Goal: Transaction & Acquisition: Purchase product/service

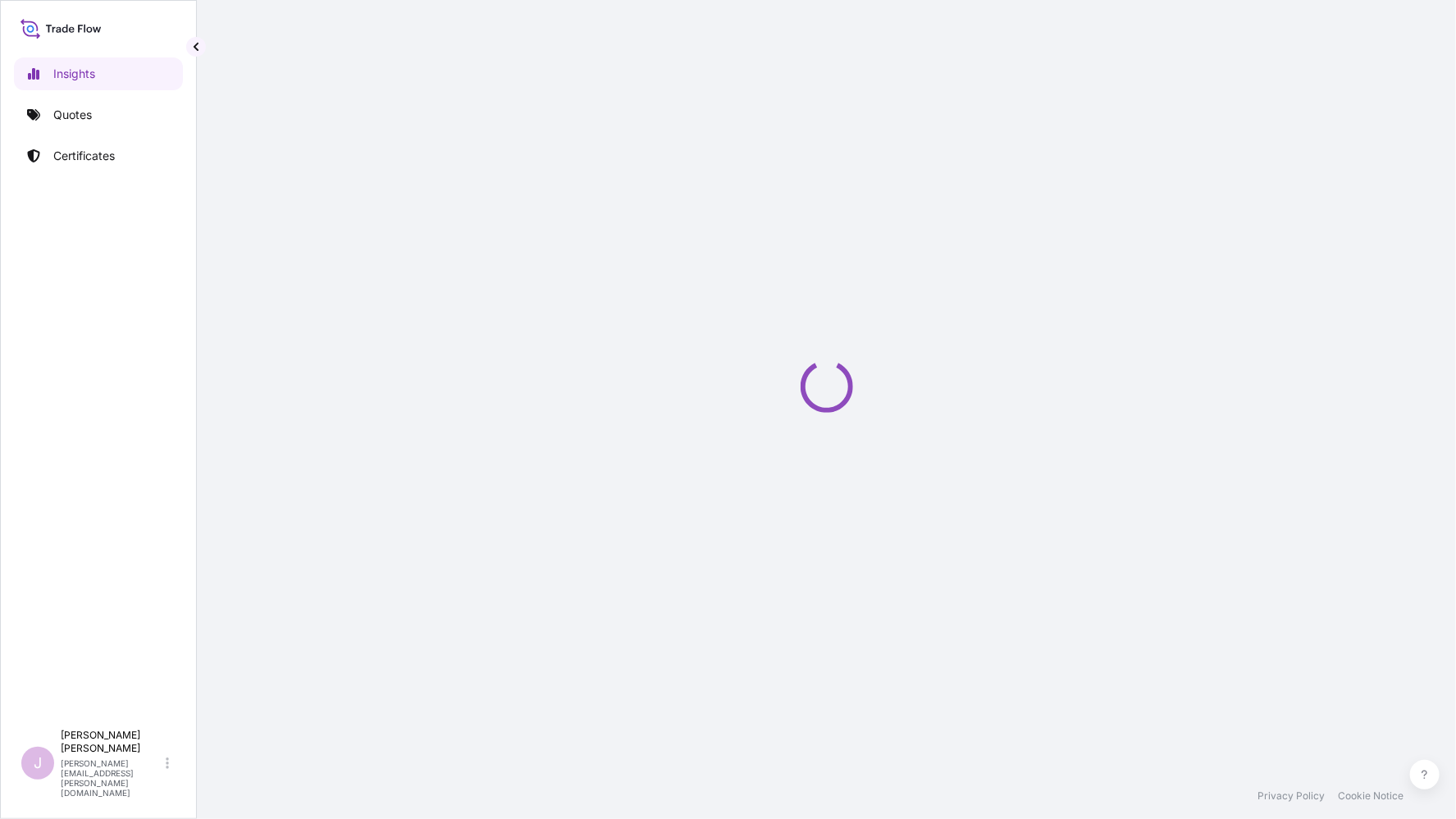
select select "2025"
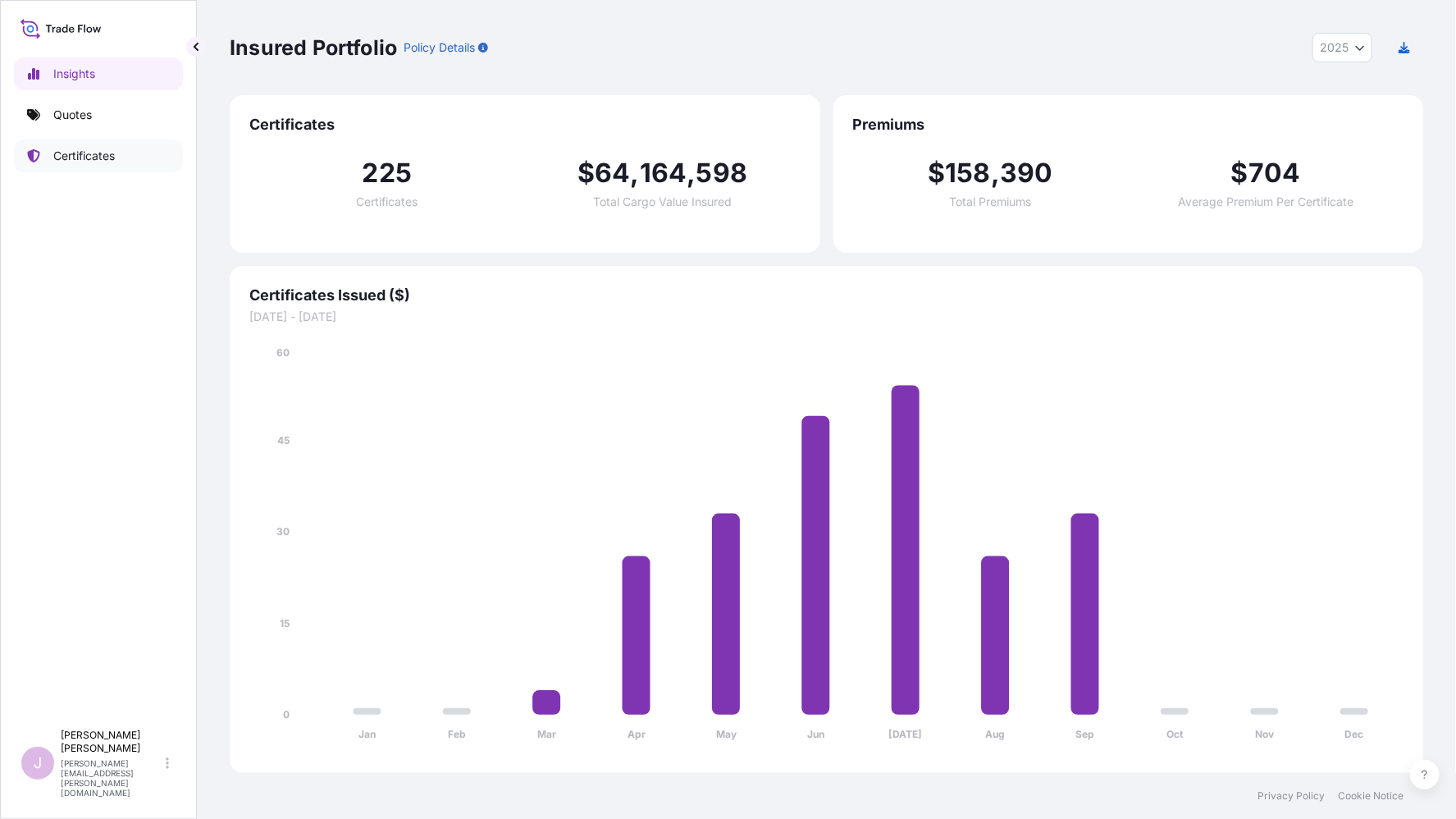
click at [88, 144] on link "Certificates" at bounding box center [99, 156] width 169 height 33
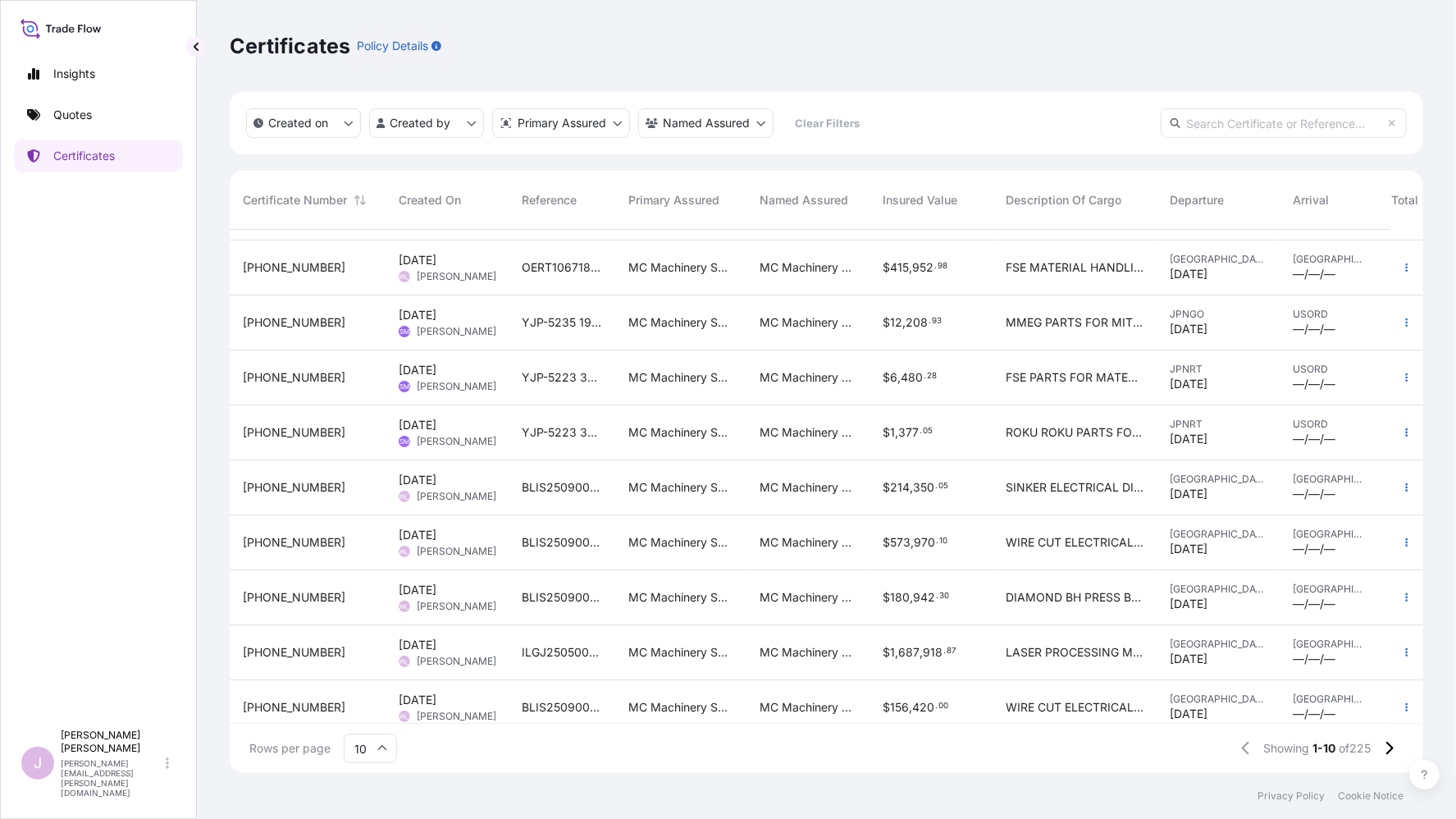
scroll to position [68, 0]
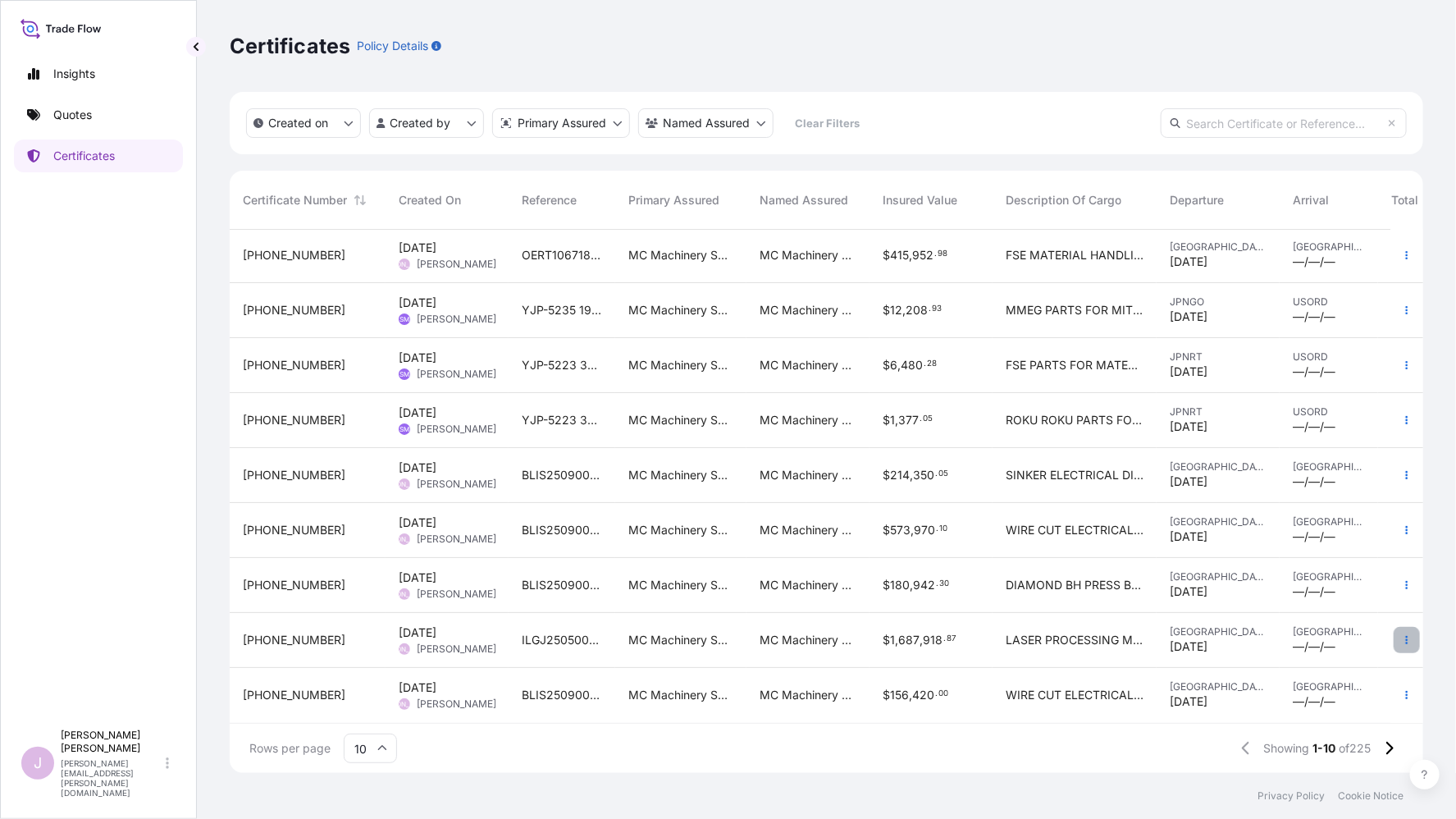
click at [1402, 635] on icon "button" at bounding box center [1407, 640] width 10 height 10
click at [1308, 630] on p "Duplicate quote" at bounding box center [1303, 630] width 86 height 16
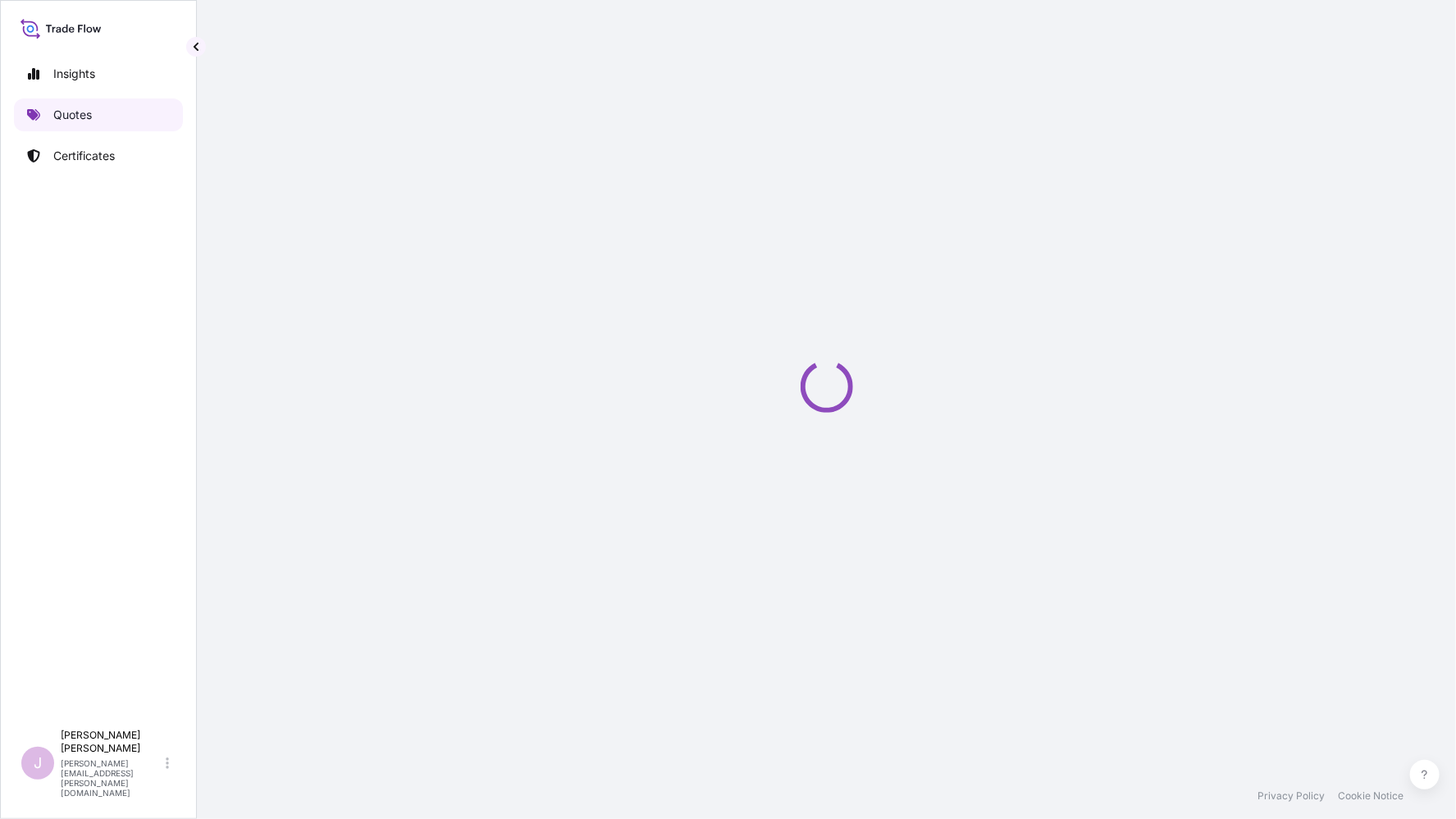
select select "Ocean Vessel"
select select "Road / [GEOGRAPHIC_DATA]"
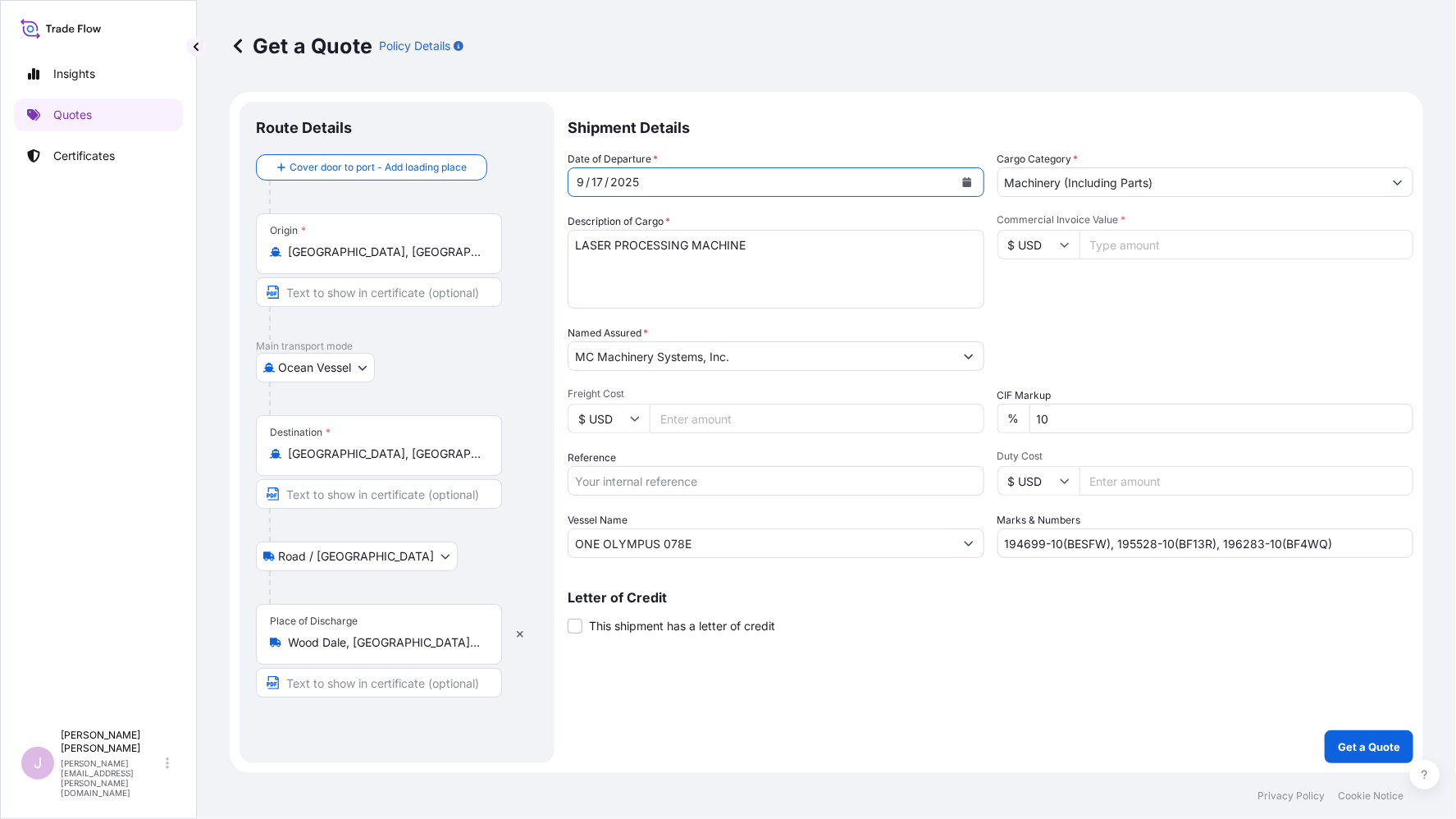
click at [964, 179] on icon "Calendar" at bounding box center [966, 182] width 9 height 10
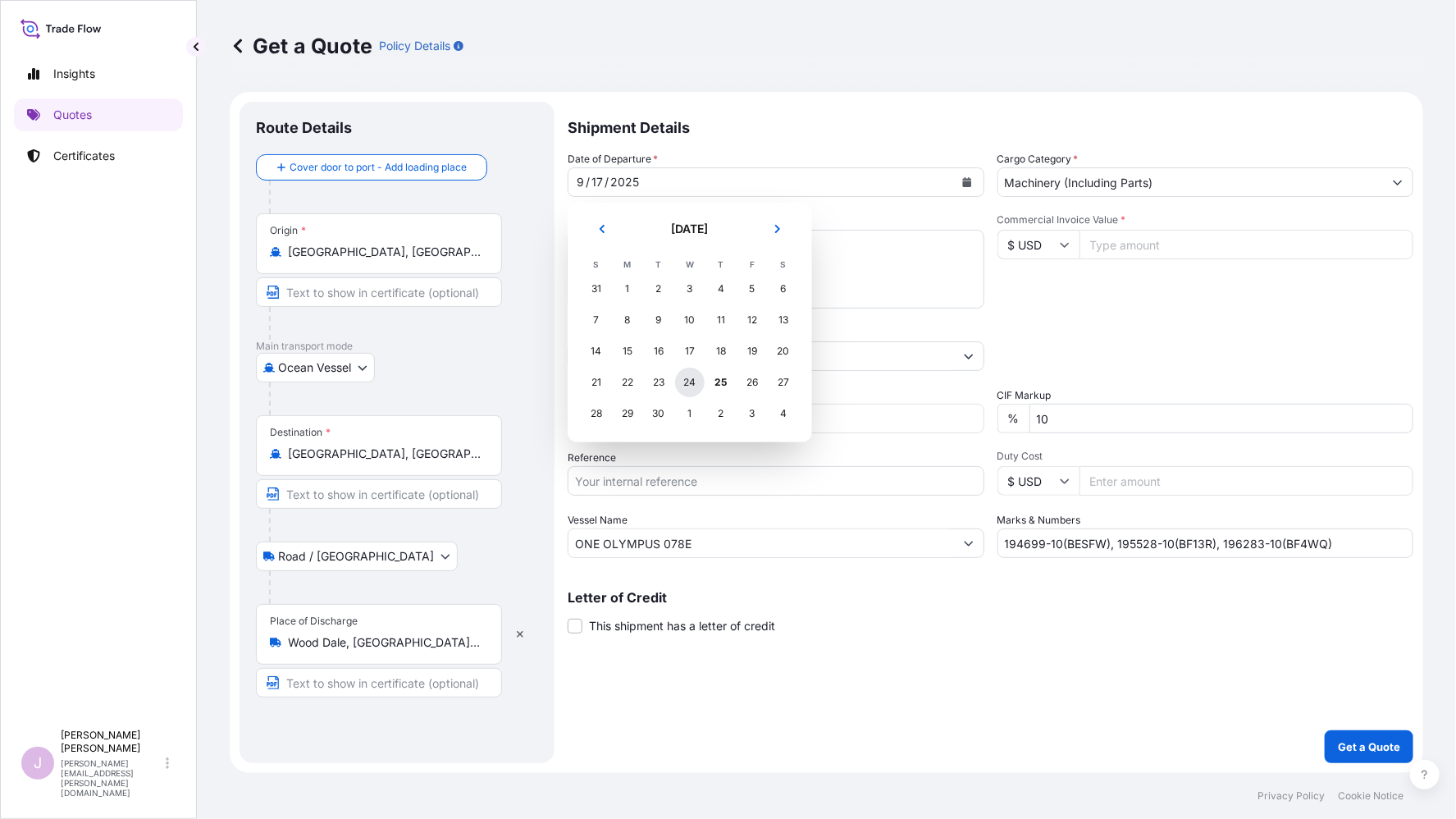
click at [692, 380] on div "24" at bounding box center [689, 381] width 29 height 29
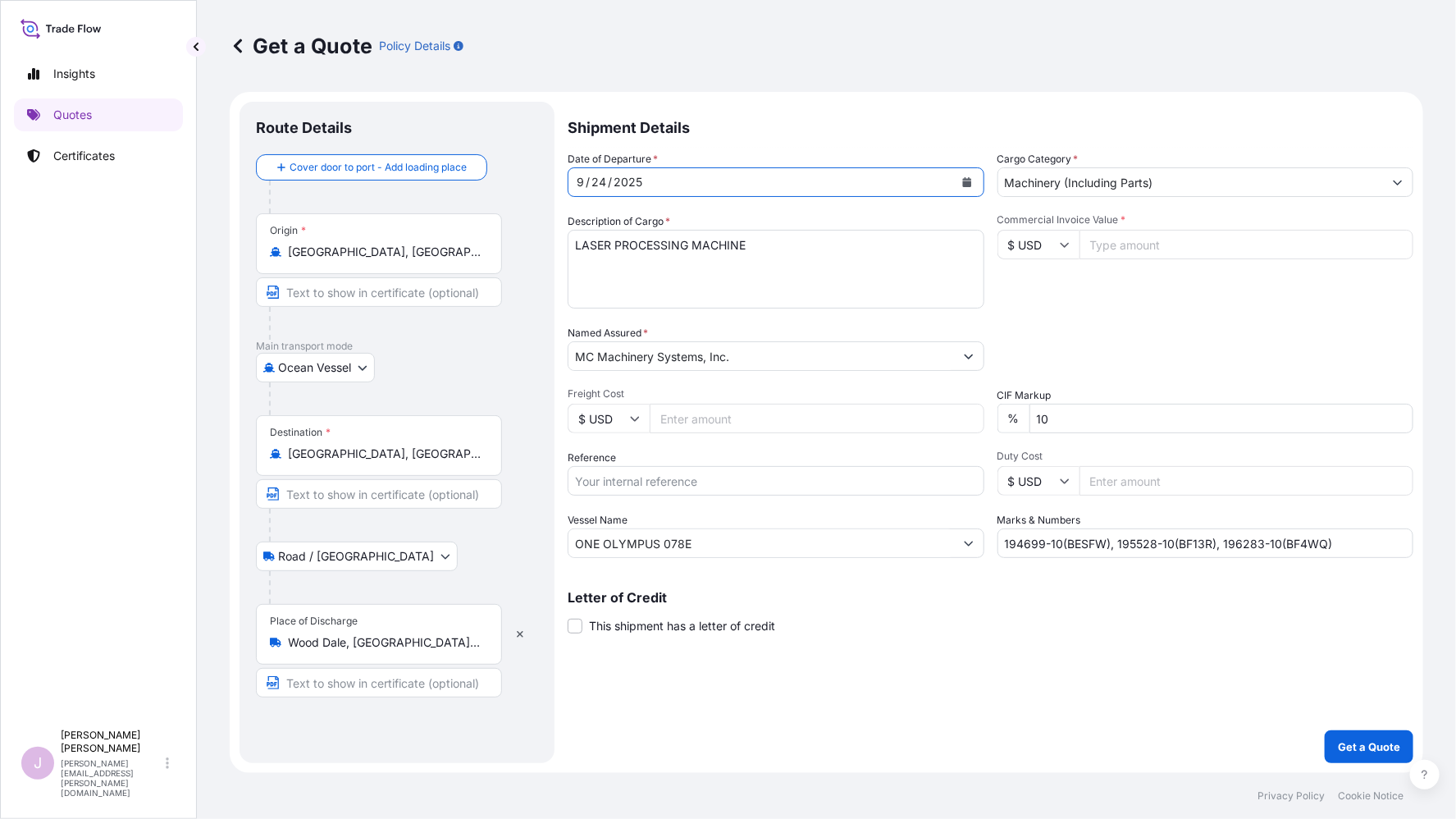
click at [660, 415] on input "Freight Cost" at bounding box center [817, 418] width 335 height 29
click at [612, 483] on input "Reference" at bounding box center [776, 480] width 417 height 29
paste input "75,816.38"
type input "75,816.38"
paste input "75816.38"
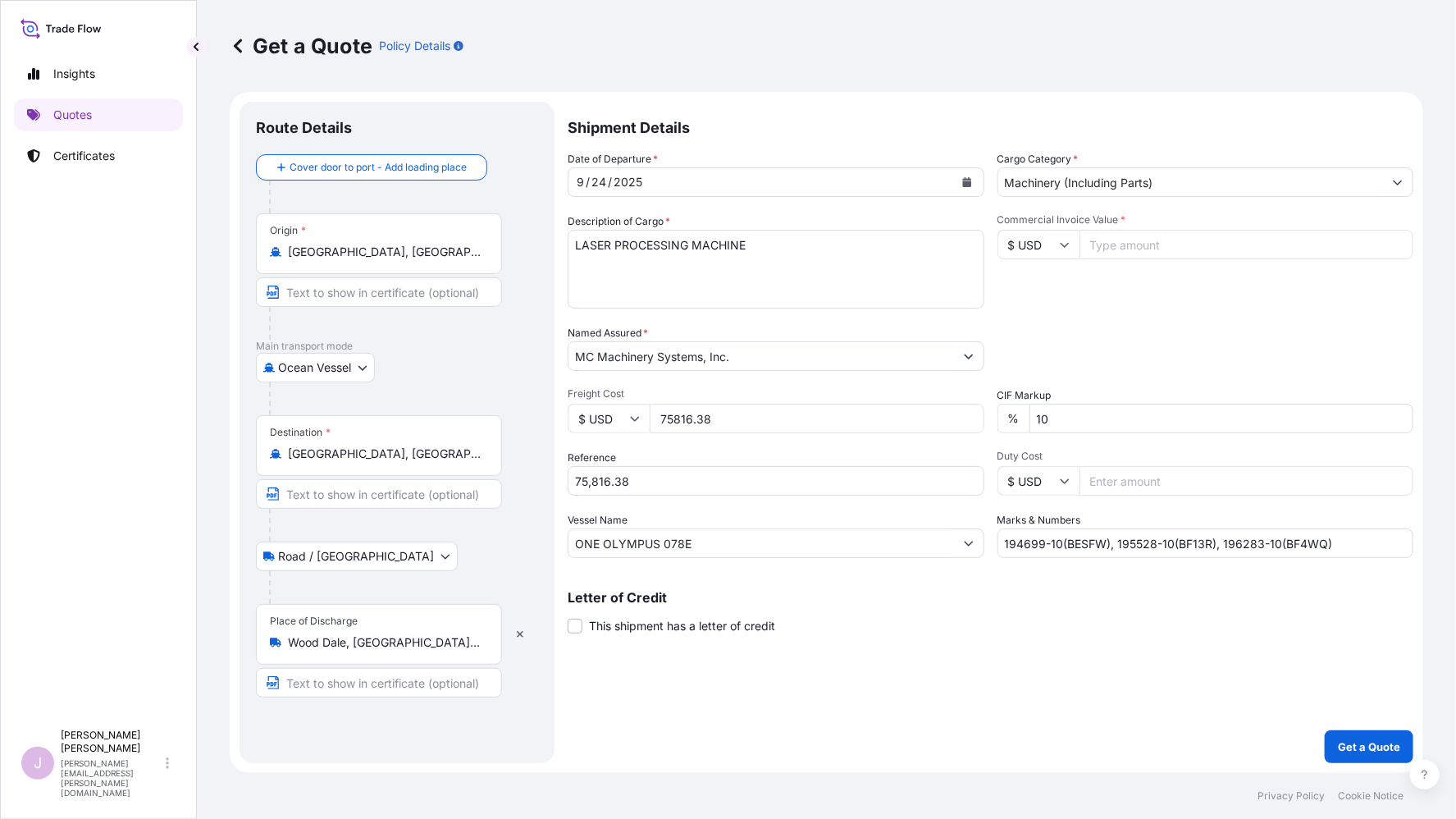
click at [666, 418] on input "75816.38" at bounding box center [817, 418] width 335 height 29
type input "75816.38"
drag, startPoint x: 525, startPoint y: 485, endPoint x: 385, endPoint y: 497, distance: 140.5
click at [385, 497] on form "Route Details Cover door to port - Add loading place Place of loading Road / In…" at bounding box center [826, 433] width 1194 height 681
click at [618, 478] on input "Reference" at bounding box center [776, 480] width 417 height 29
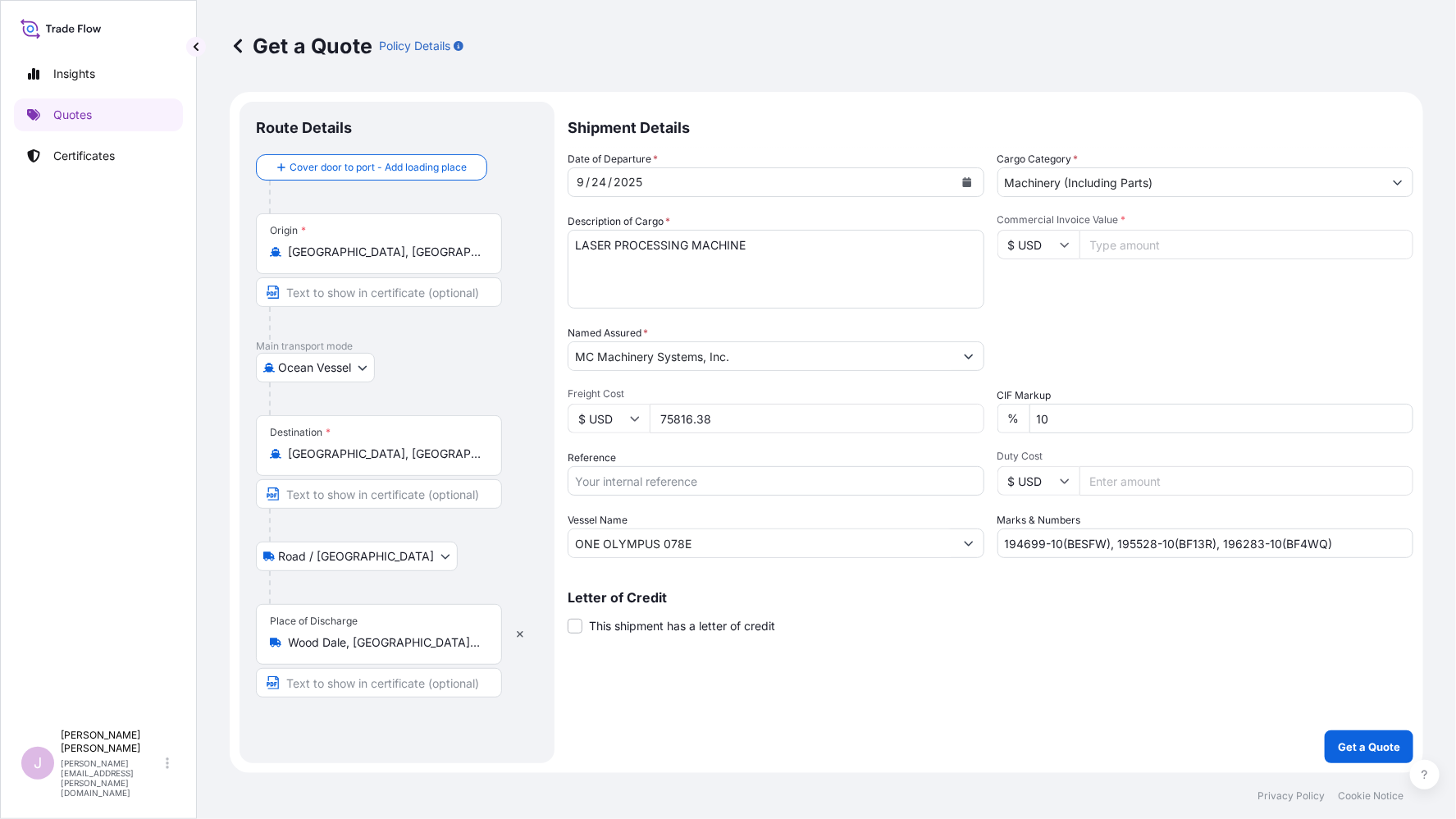
paste input "ILGJ2505004601"
type input "ILGJ2505004601"
drag, startPoint x: 711, startPoint y: 543, endPoint x: 410, endPoint y: 547, distance: 301.0
click at [410, 547] on form "Route Details Cover door to port - Add loading place Place of loading Road / In…" at bounding box center [826, 433] width 1194 height 681
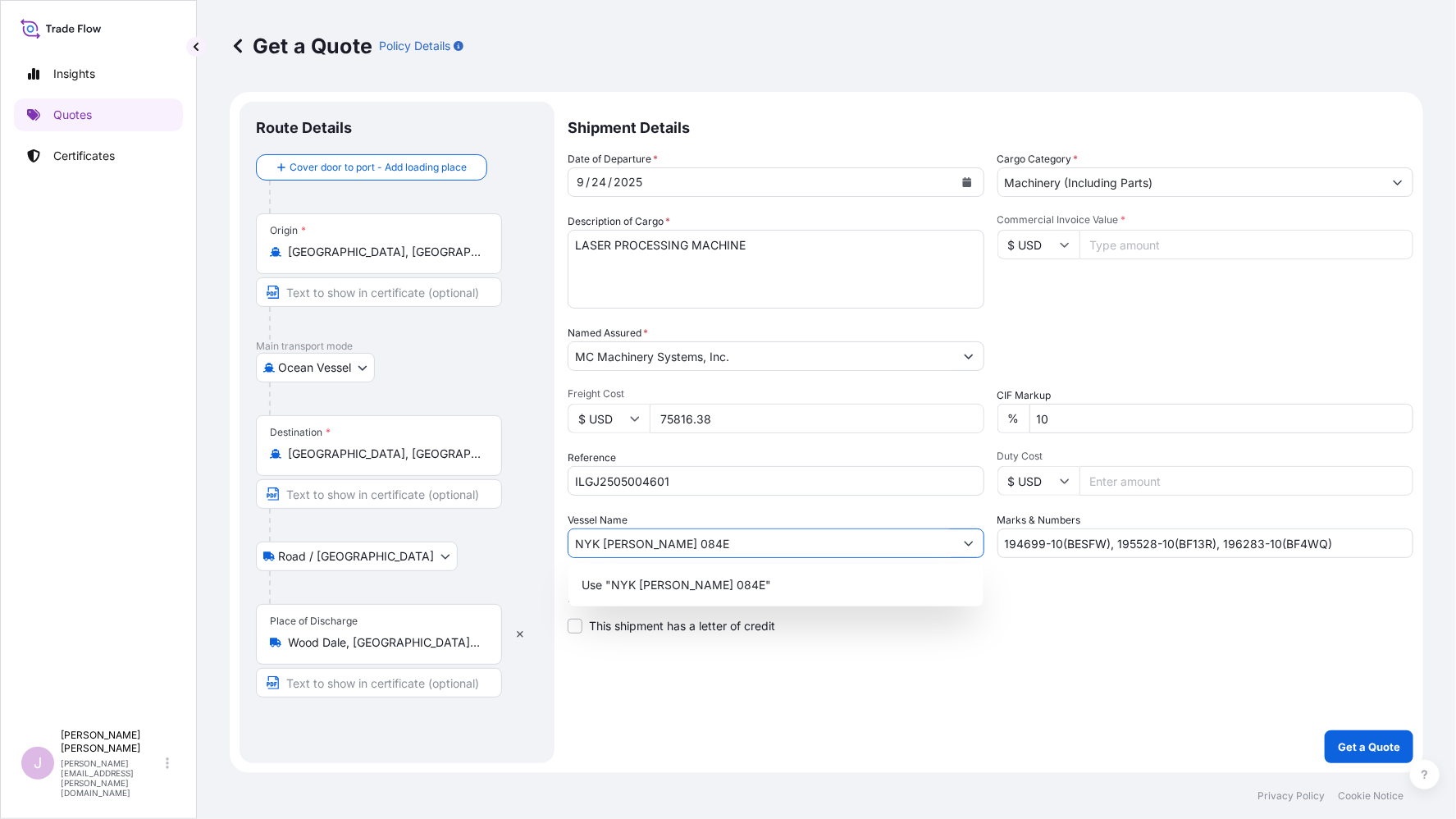
type input "NYK [PERSON_NAME] 084E"
click at [1111, 248] on input "Commercial Invoice Value *" at bounding box center [1247, 244] width 335 height 29
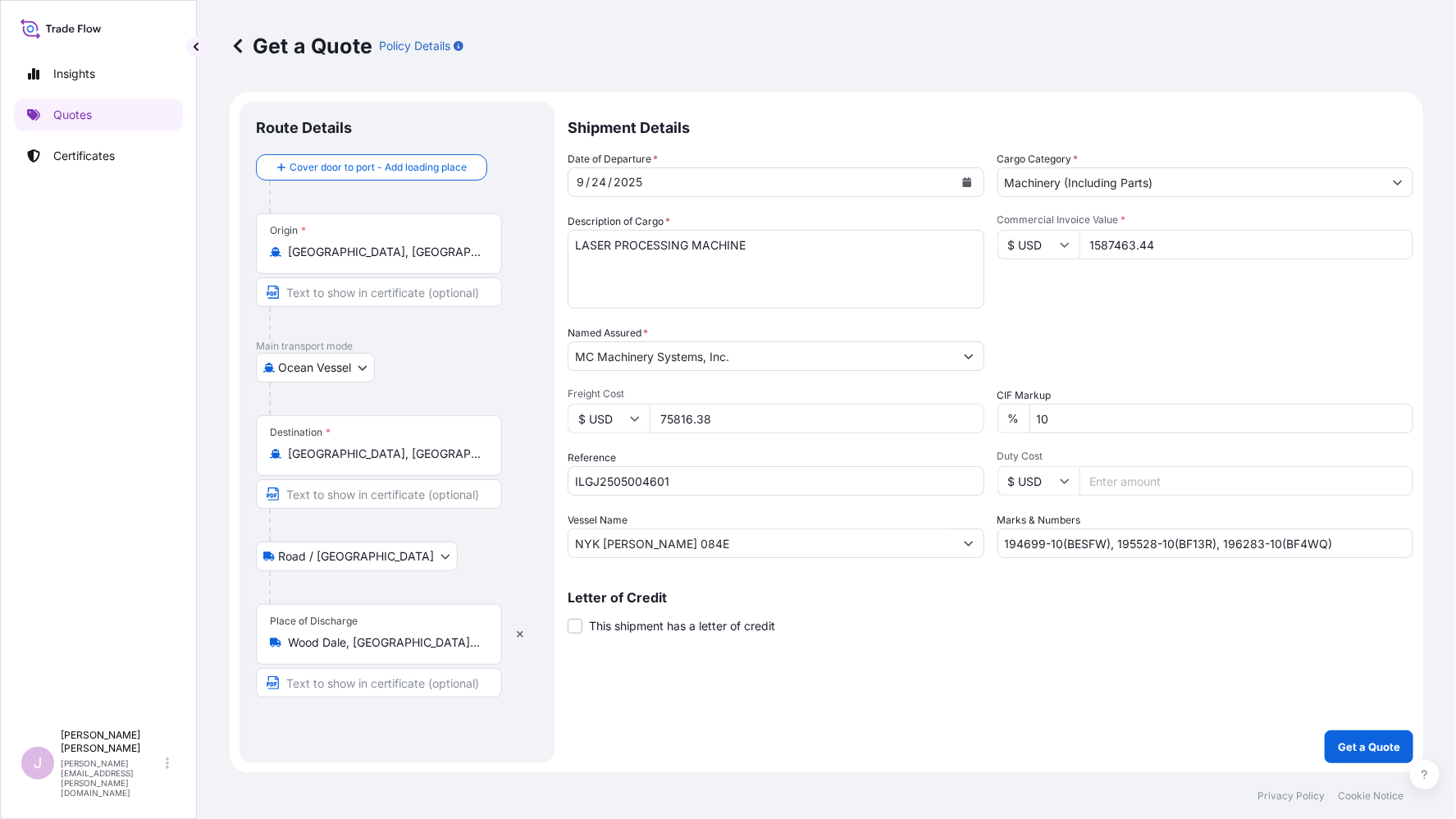
type input "1587463.44"
drag, startPoint x: 1349, startPoint y: 543, endPoint x: 666, endPoint y: 562, distance: 683.3
click at [666, 562] on div "Shipment Details Date of Departure * [DATE] Cargo Category * Machinery (Includi…" at bounding box center [990, 432] width 845 height 661
type input "196282-10(BF2ZJ), 196288-10(BF32T), 196292-10(BF32V)"
click at [1373, 748] on p "Get a Quote" at bounding box center [1369, 746] width 63 height 16
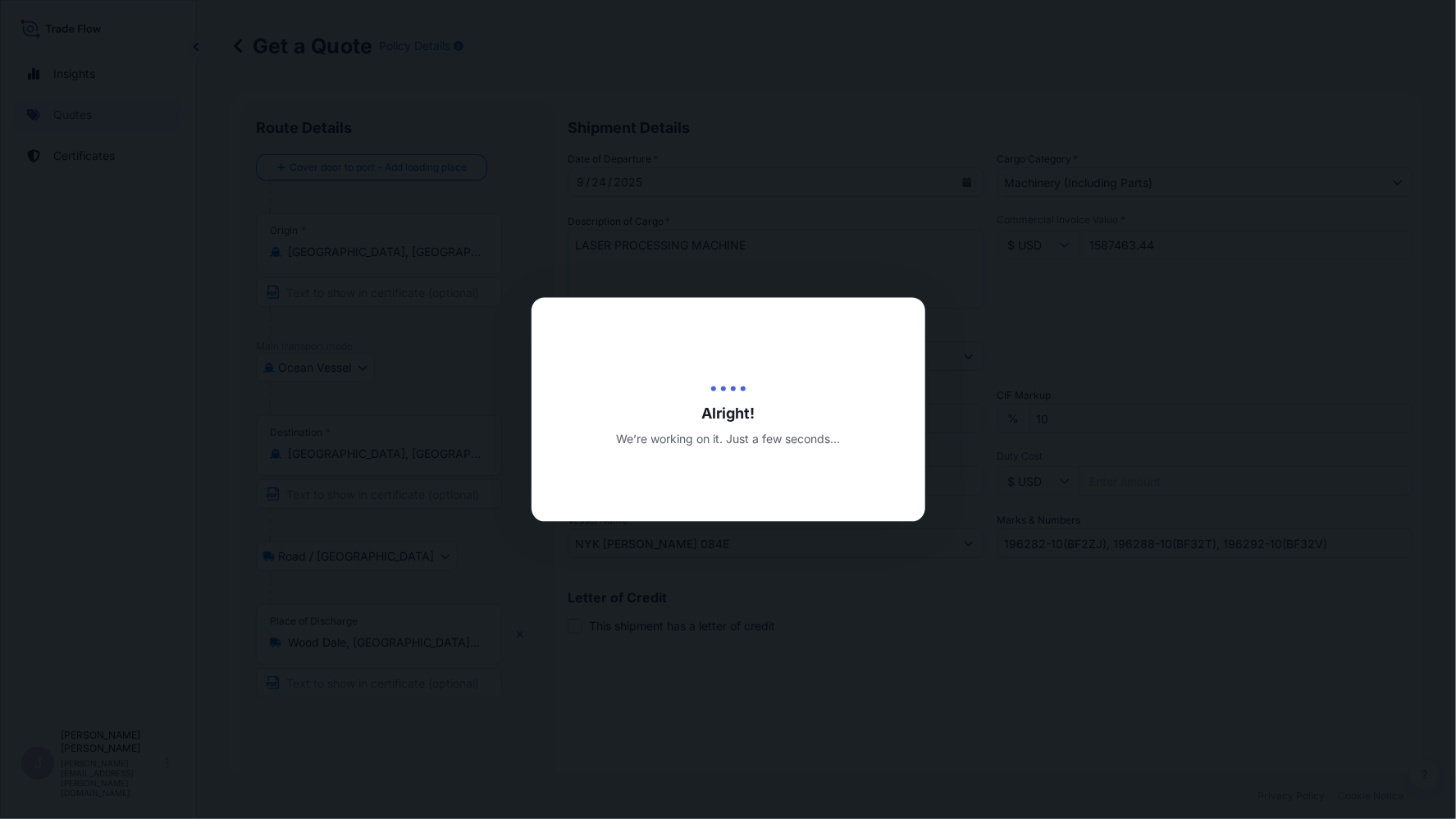
type input "[DATE]"
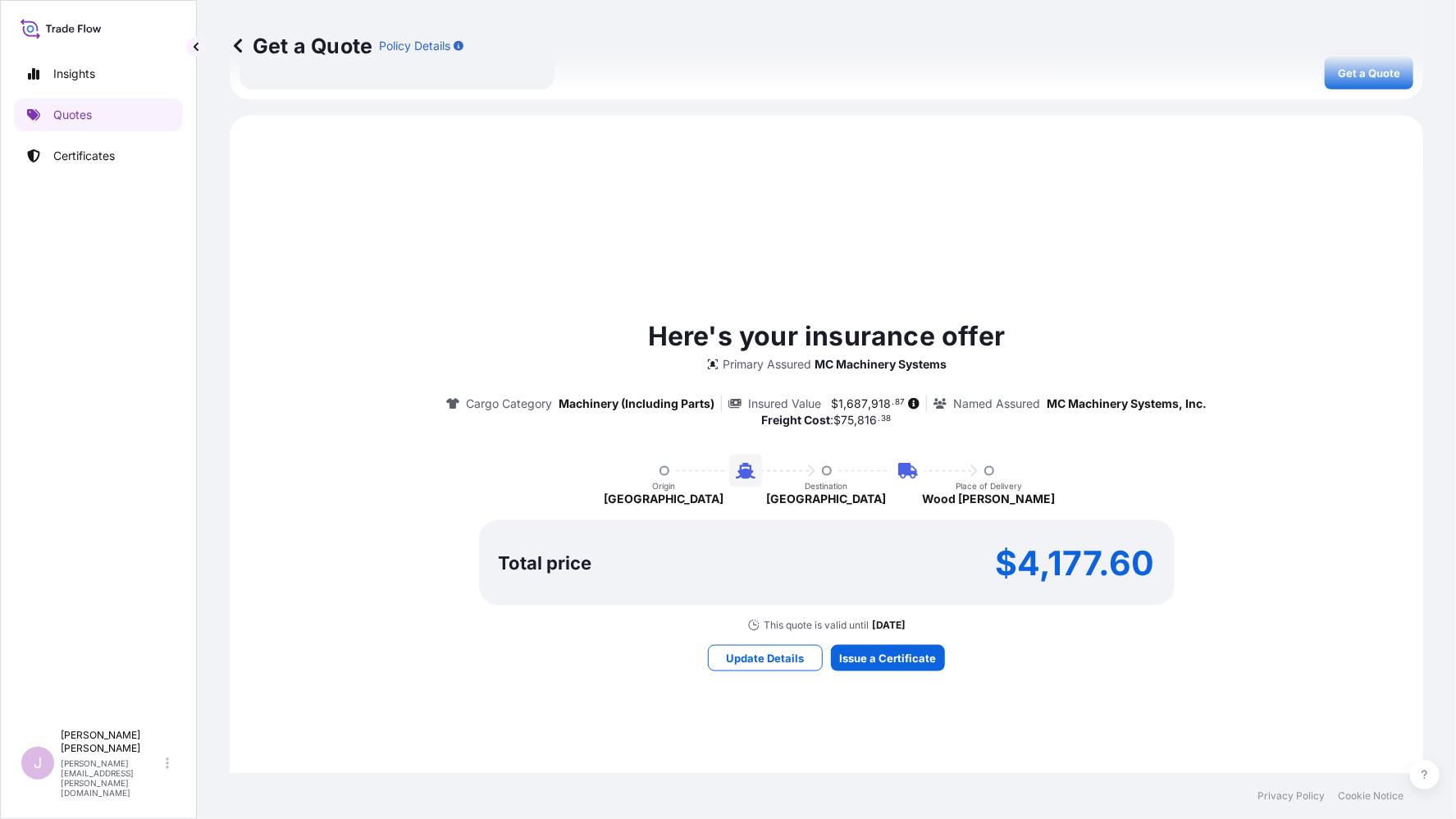
scroll to position [799, 0]
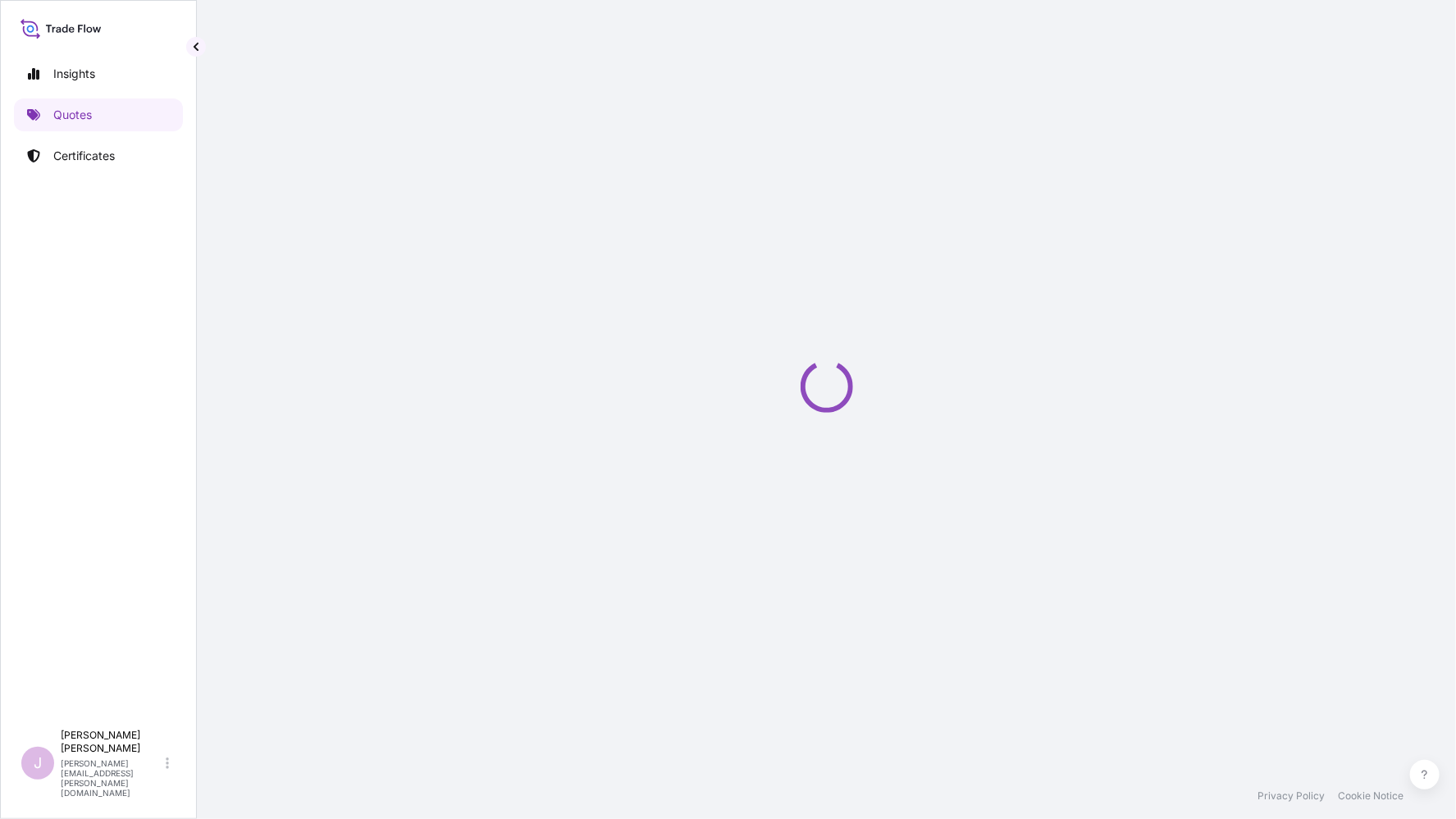
select select "Ocean Vessel"
select select "Road / [GEOGRAPHIC_DATA]"
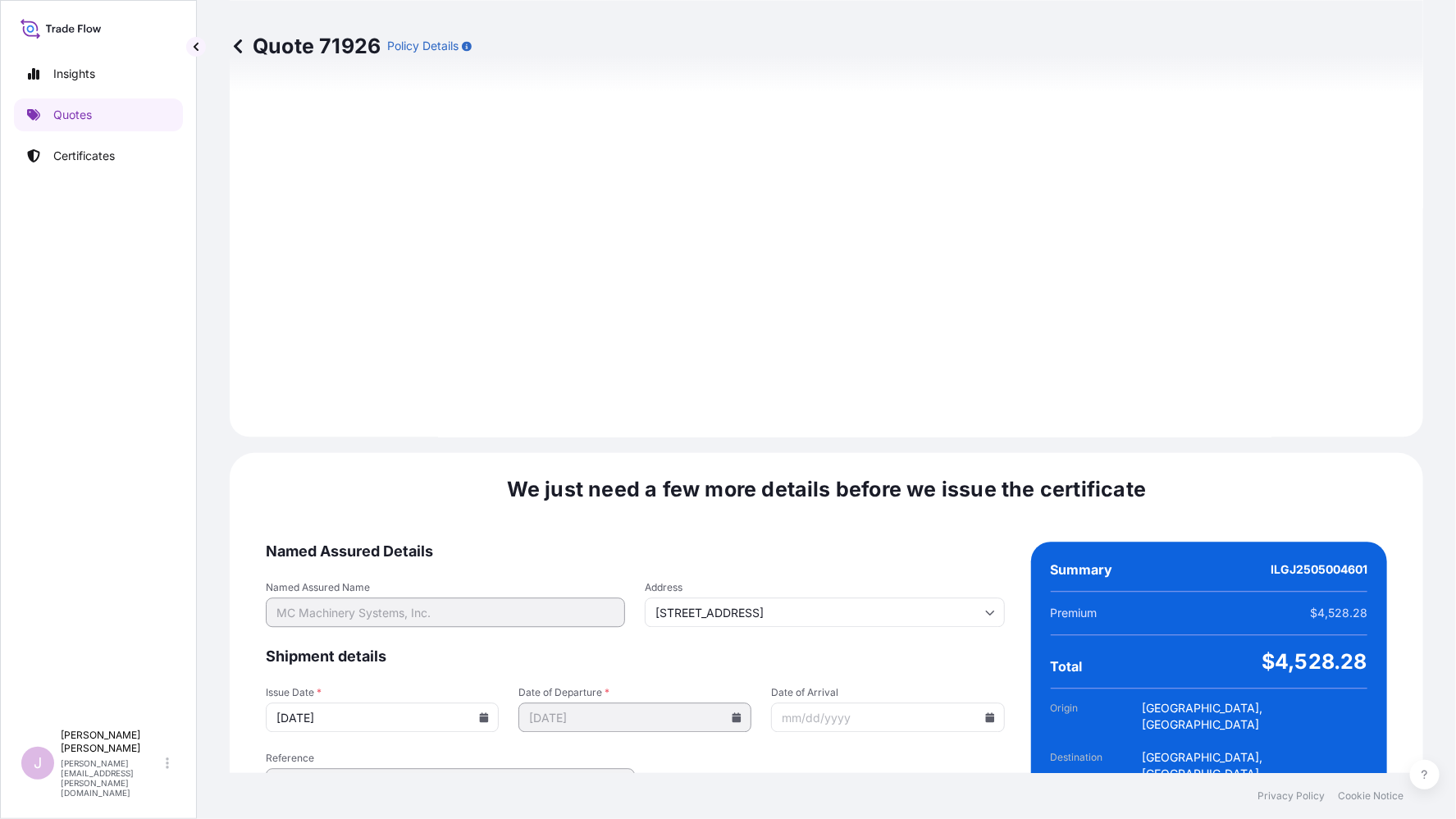
scroll to position [1872, 0]
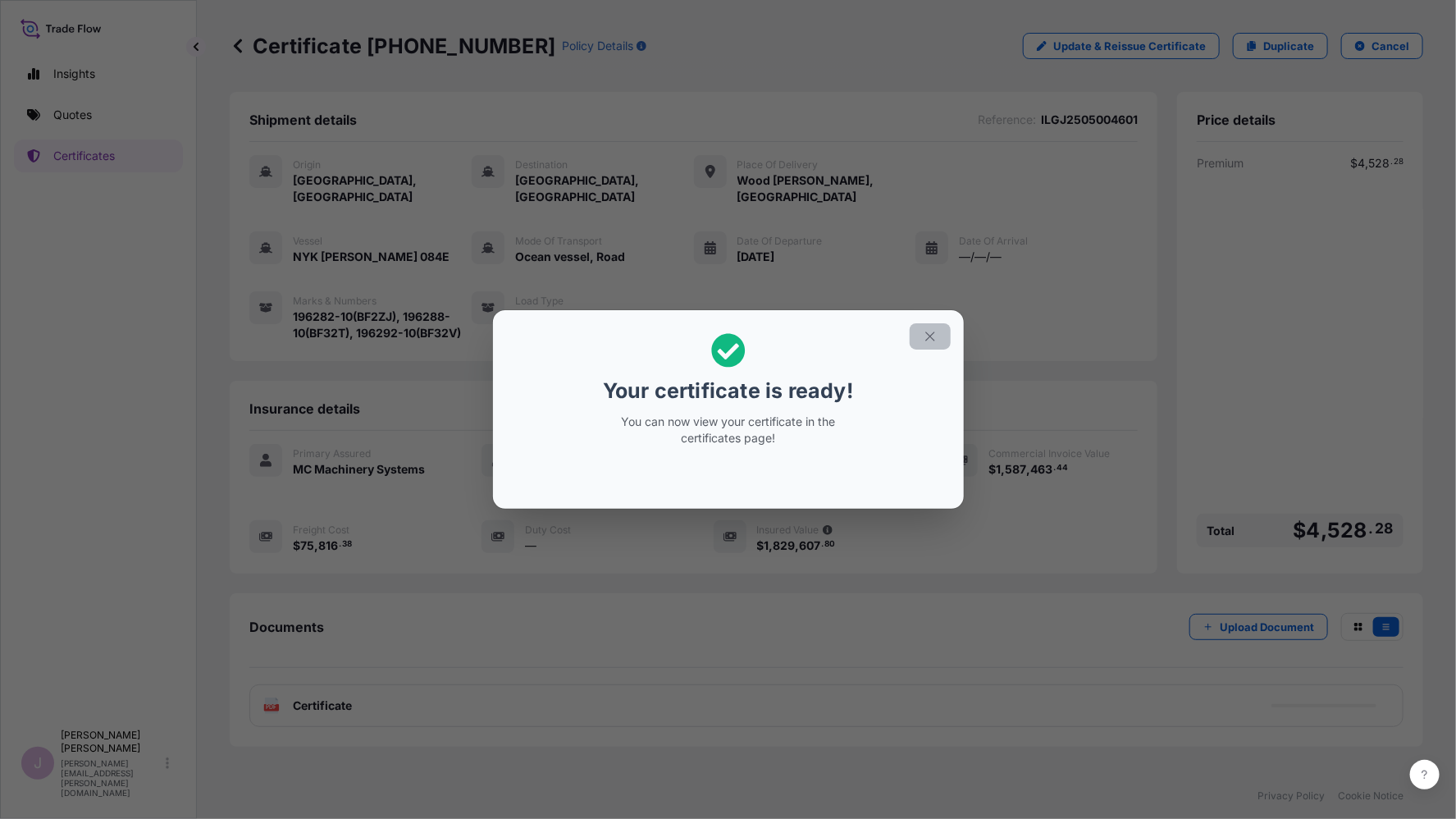
click at [925, 332] on icon "button" at bounding box center [930, 337] width 15 height 15
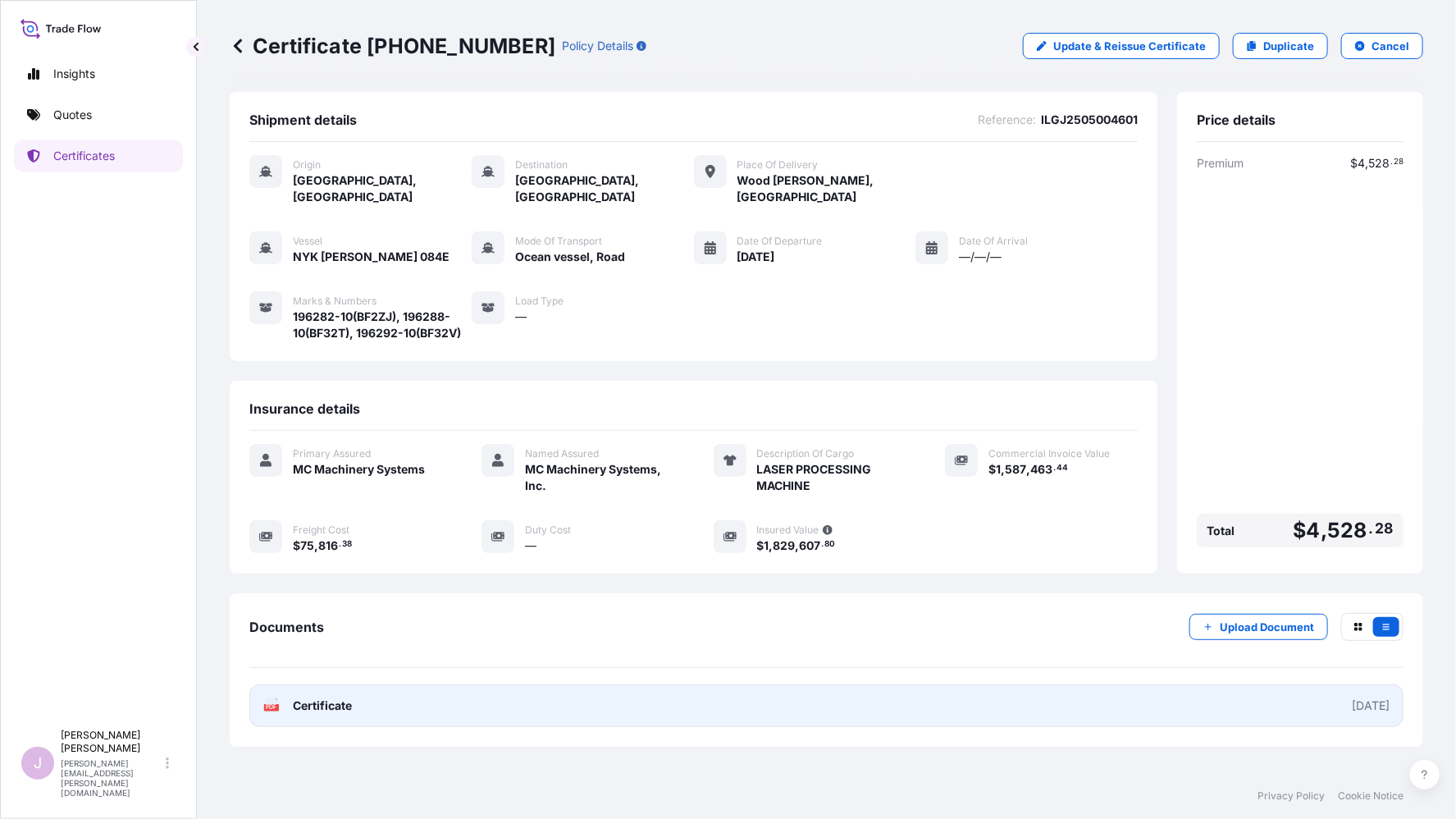
click at [336, 697] on span "Certificate" at bounding box center [322, 705] width 59 height 16
